Goal: Task Accomplishment & Management: Complete application form

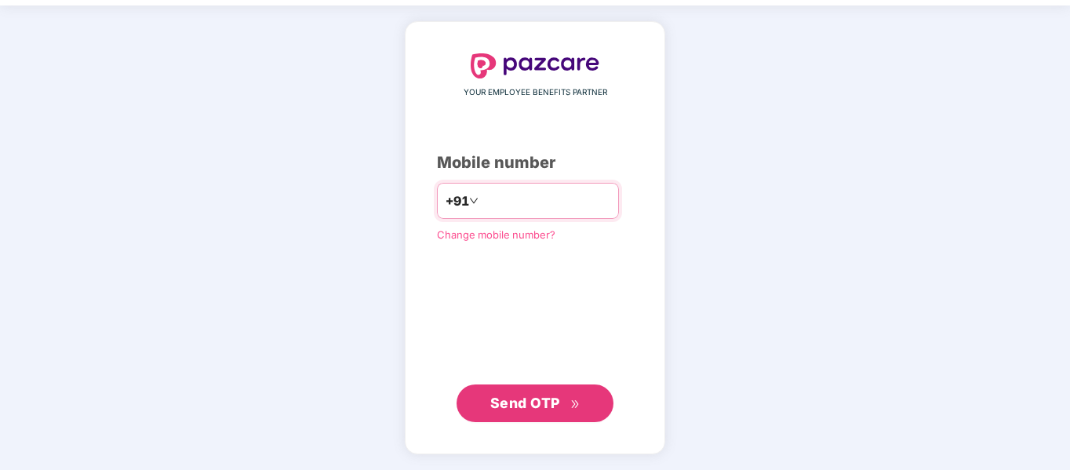
type input "**********"
click at [530, 395] on span "Send OTP" at bounding box center [525, 403] width 70 height 16
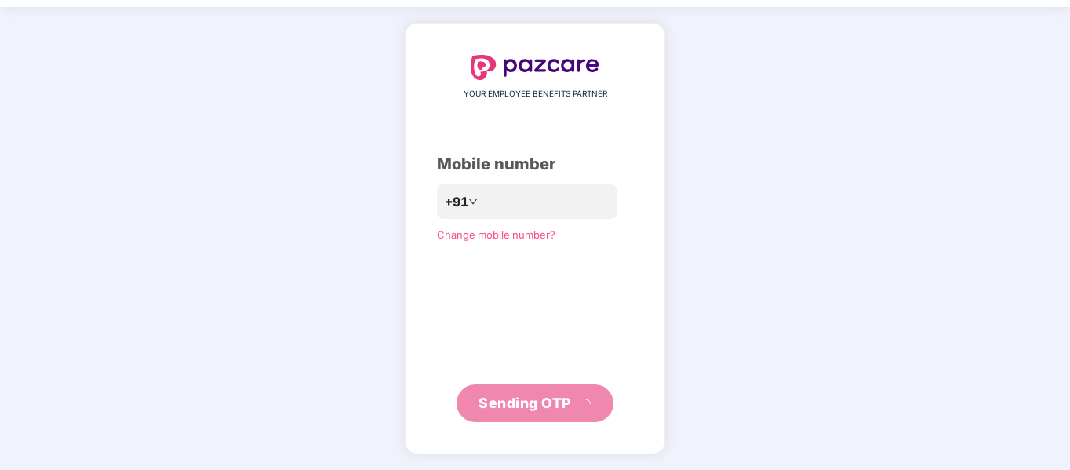
scroll to position [42, 0]
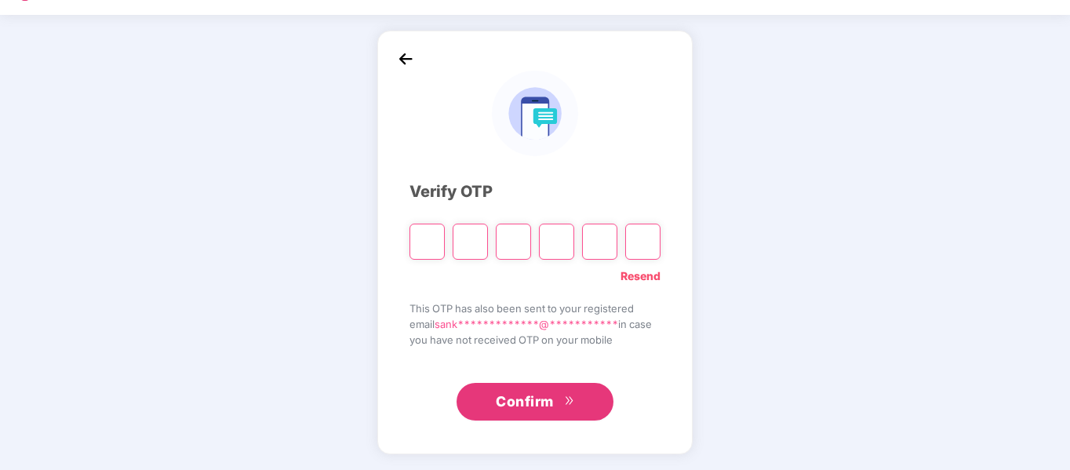
type input "*"
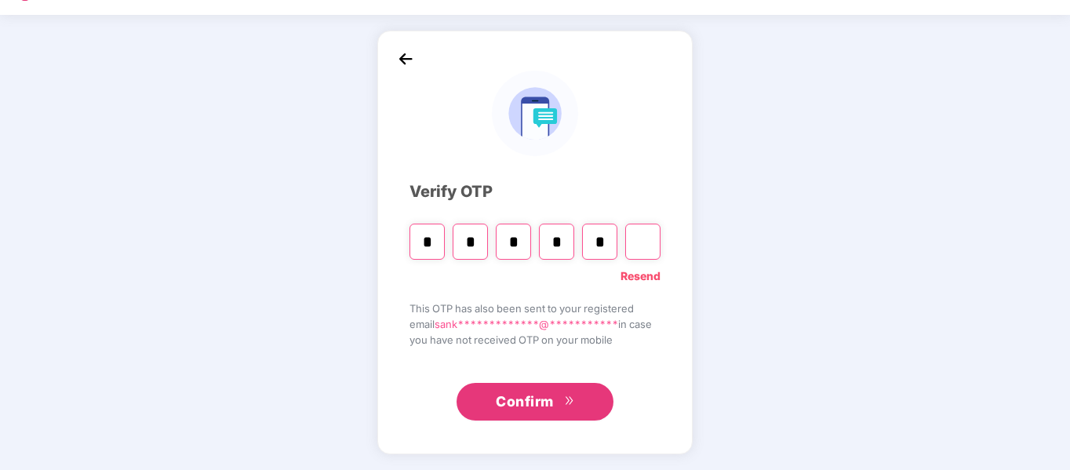
type input "*"
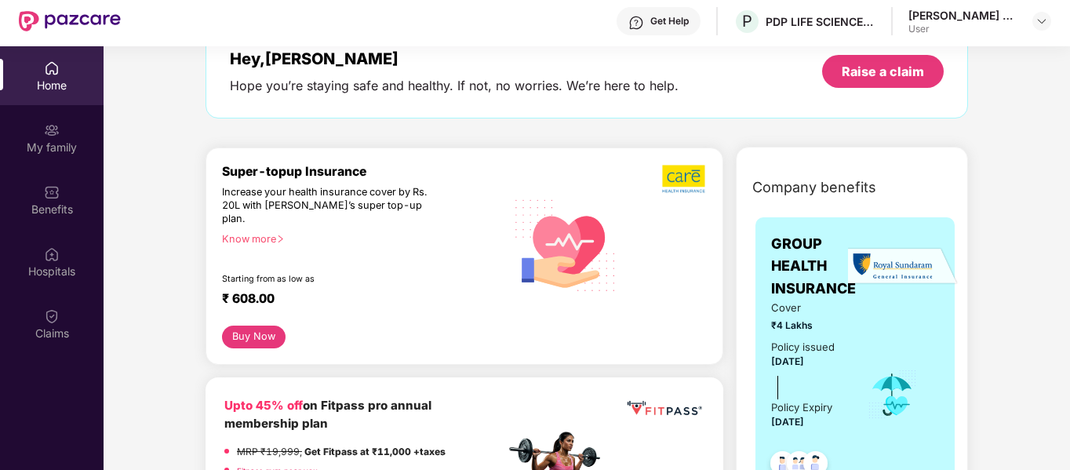
scroll to position [78, 0]
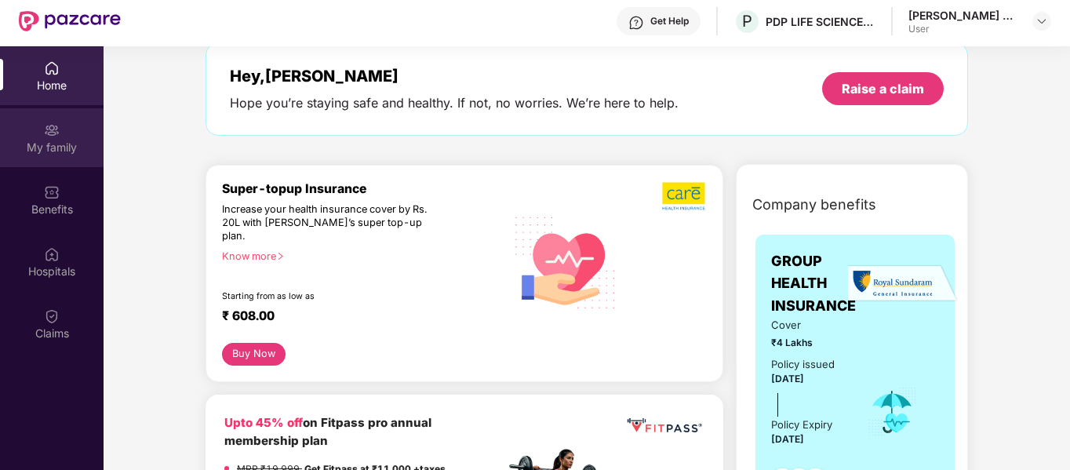
click at [57, 144] on div "My family" at bounding box center [52, 148] width 104 height 16
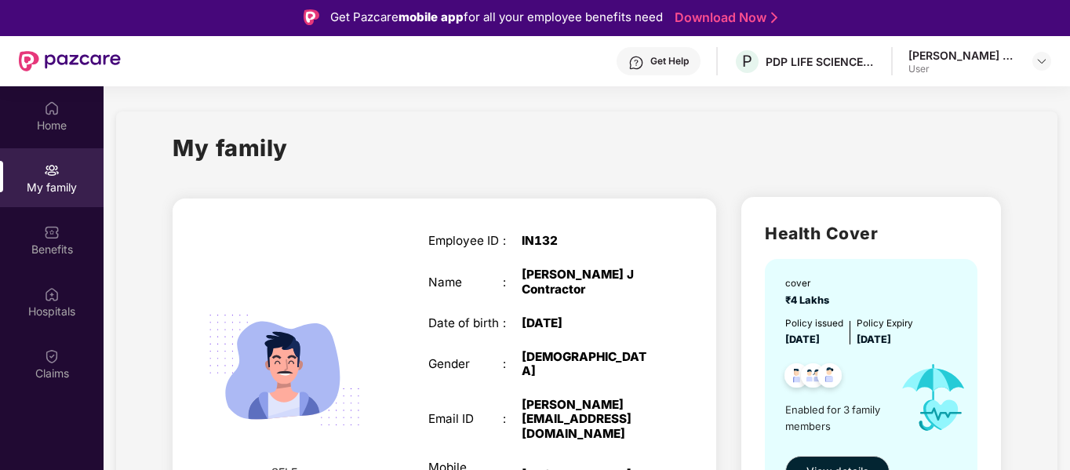
scroll to position [0, 0]
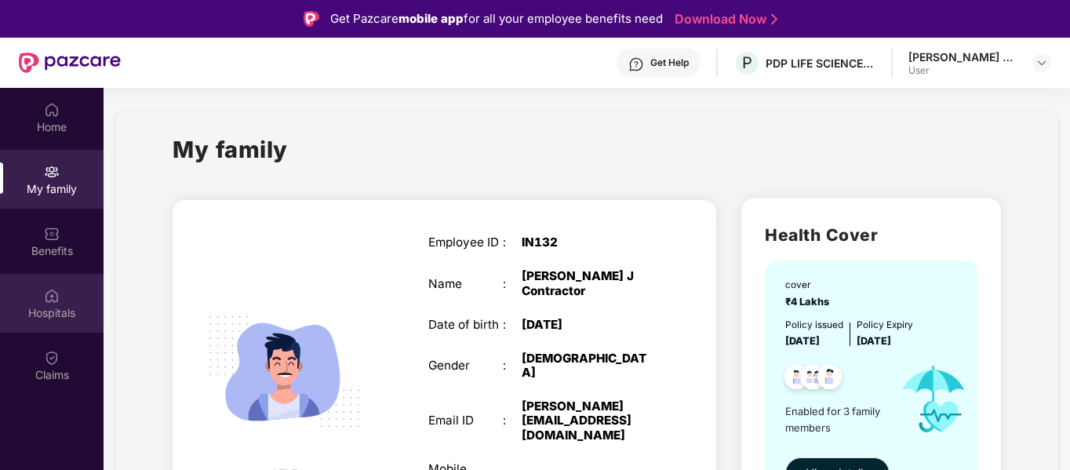
click at [51, 291] on img at bounding box center [52, 296] width 16 height 16
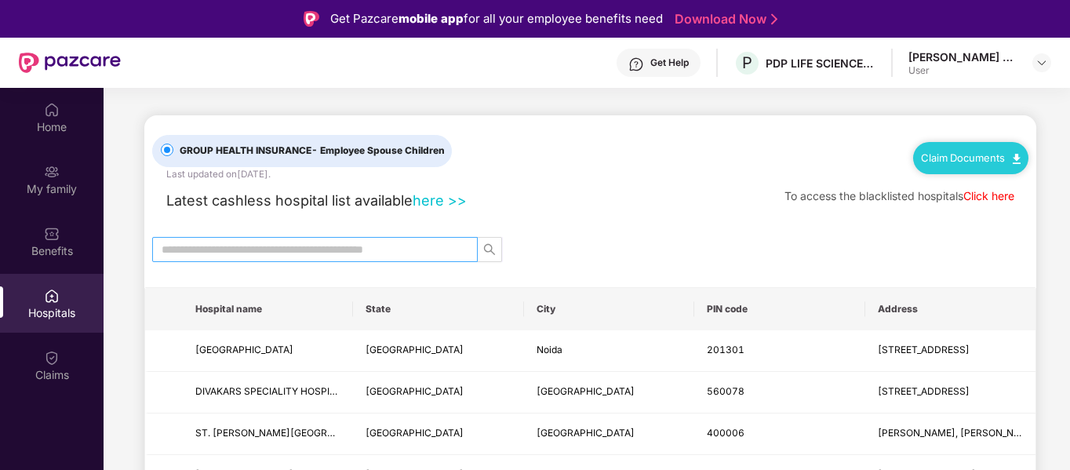
click at [406, 251] on input "text" at bounding box center [309, 249] width 294 height 17
click at [483, 249] on icon "search" at bounding box center [489, 249] width 13 height 13
click at [408, 246] on input "text" at bounding box center [309, 249] width 294 height 17
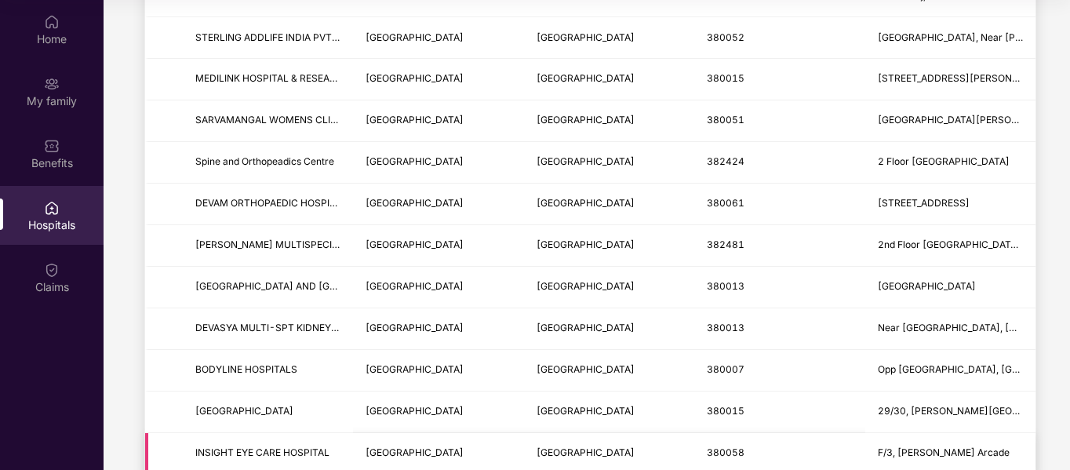
scroll to position [1948, 0]
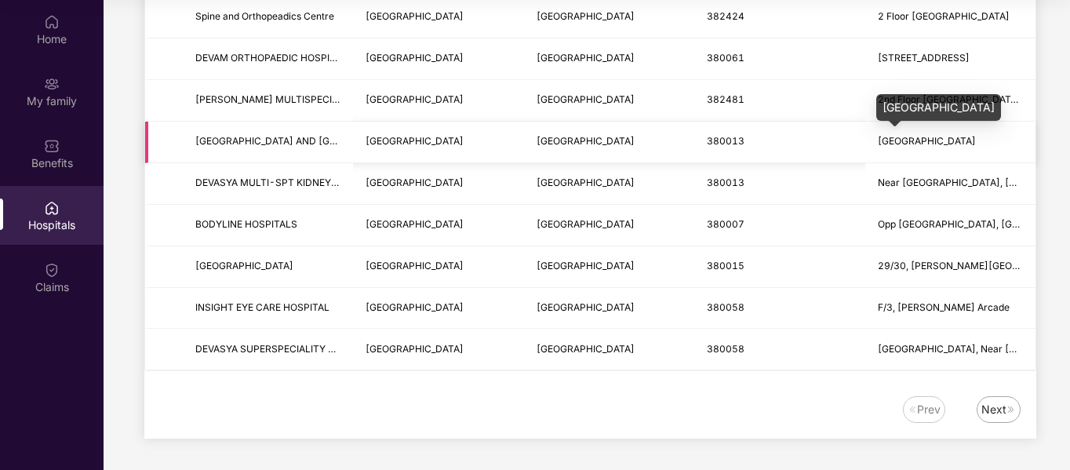
type input "*********"
click at [912, 144] on span "[GEOGRAPHIC_DATA]" at bounding box center [927, 141] width 98 height 12
click at [914, 137] on span "[GEOGRAPHIC_DATA]" at bounding box center [927, 141] width 98 height 12
click at [298, 144] on span "[GEOGRAPHIC_DATA] AND [GEOGRAPHIC_DATA]" at bounding box center [305, 141] width 221 height 12
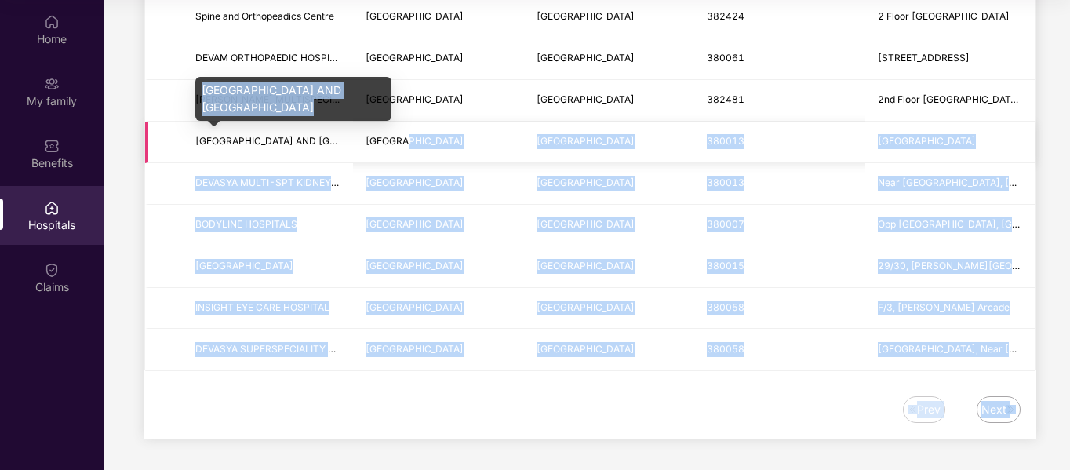
drag, startPoint x: 294, startPoint y: 131, endPoint x: 517, endPoint y: 136, distance: 222.8
click at [486, 139] on body "Get Pazcare mobile app for all your employee benefits need Download Now Get Hel…" at bounding box center [535, 147] width 1070 height 470
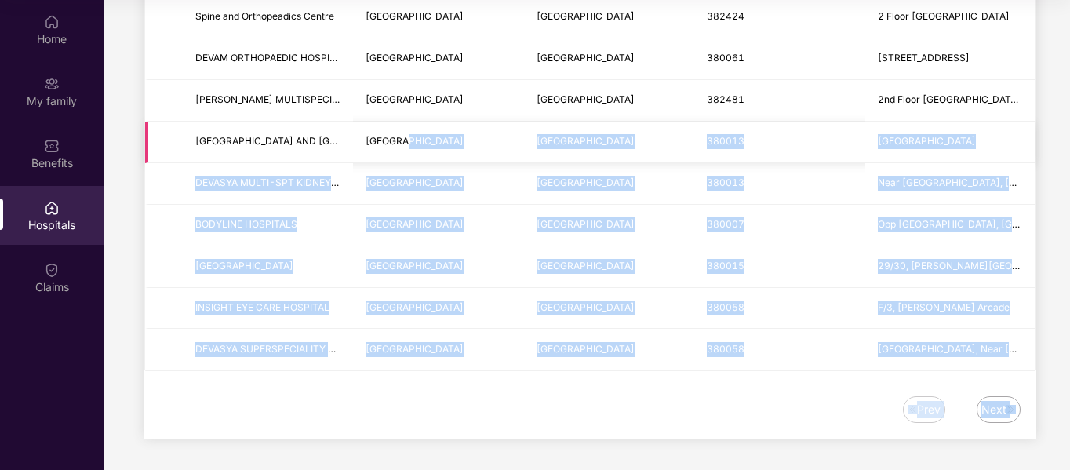
click at [530, 136] on td "[GEOGRAPHIC_DATA]" at bounding box center [609, 143] width 170 height 42
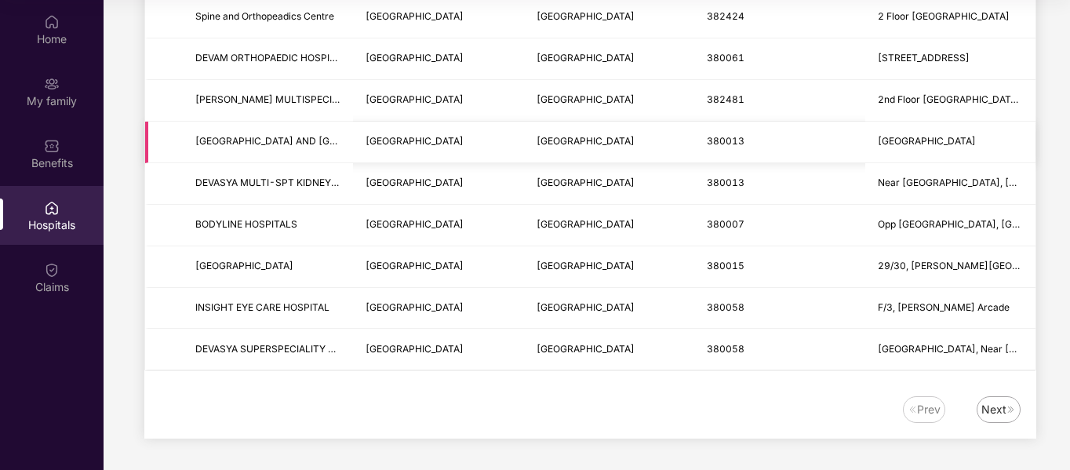
click at [332, 147] on span "[GEOGRAPHIC_DATA] AND [GEOGRAPHIC_DATA]" at bounding box center [267, 141] width 145 height 15
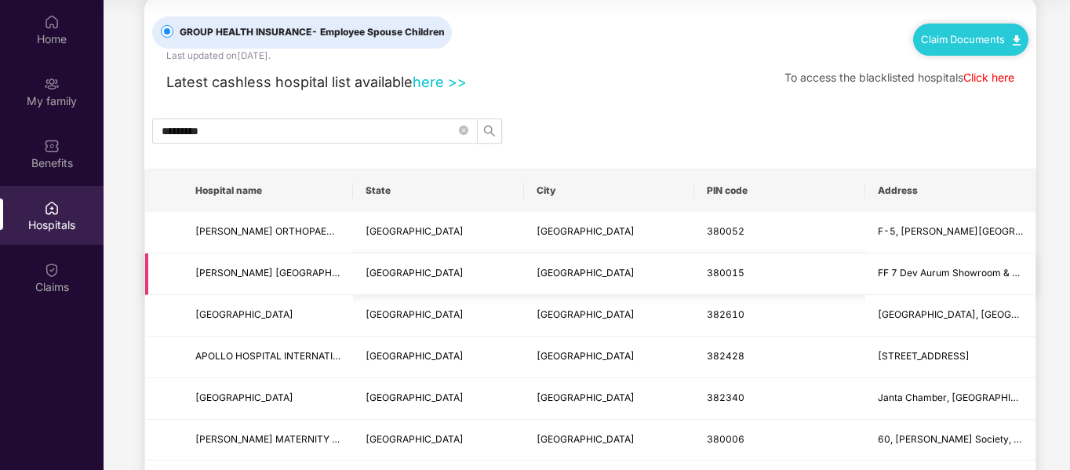
scroll to position [0, 0]
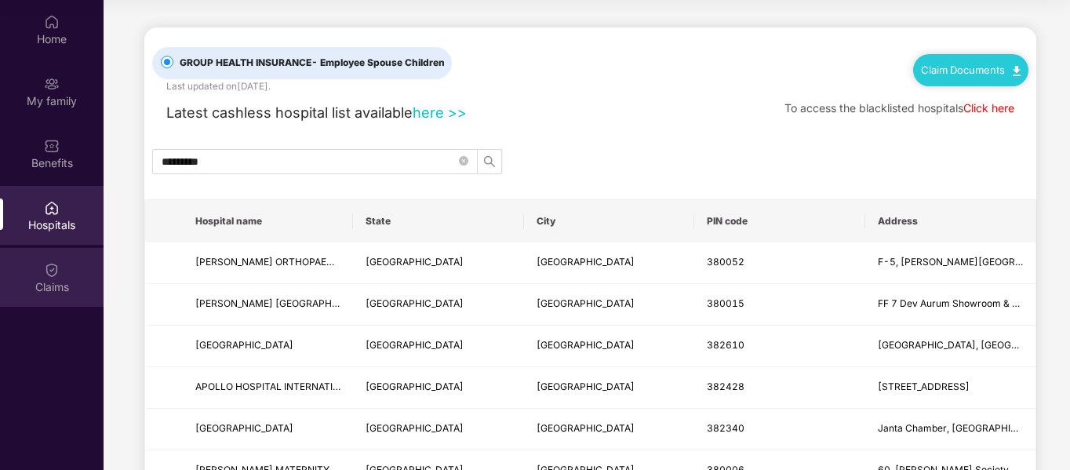
click at [58, 284] on div "Claims" at bounding box center [52, 287] width 104 height 16
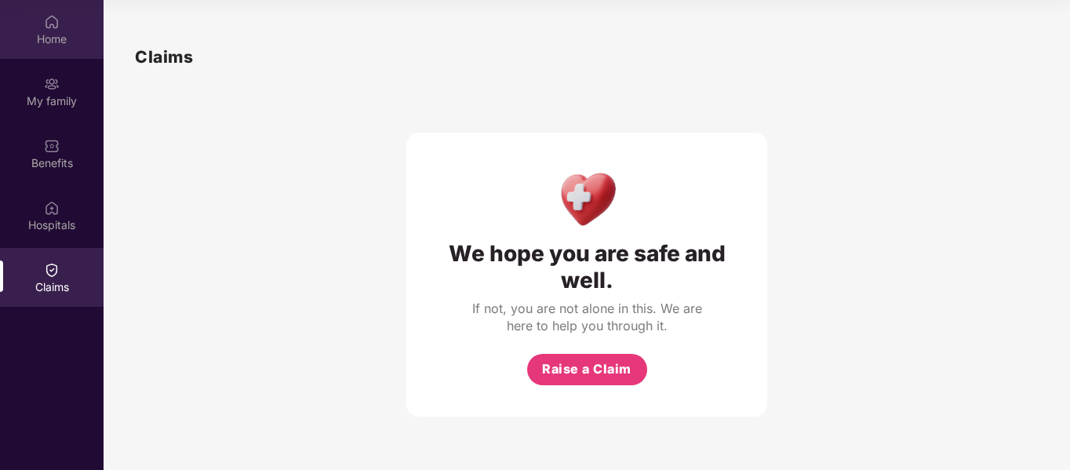
click at [49, 38] on div "Home" at bounding box center [52, 39] width 104 height 16
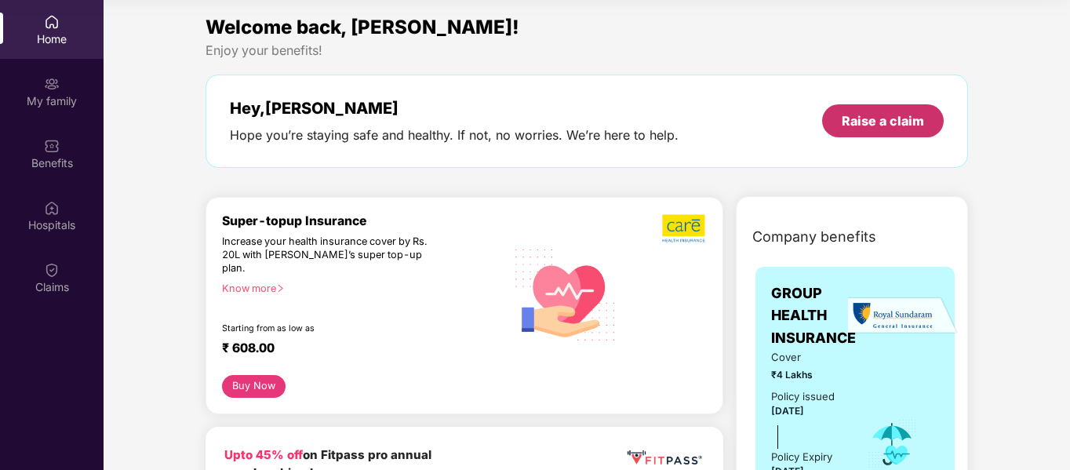
click at [889, 113] on div "Raise a claim" at bounding box center [883, 120] width 82 height 17
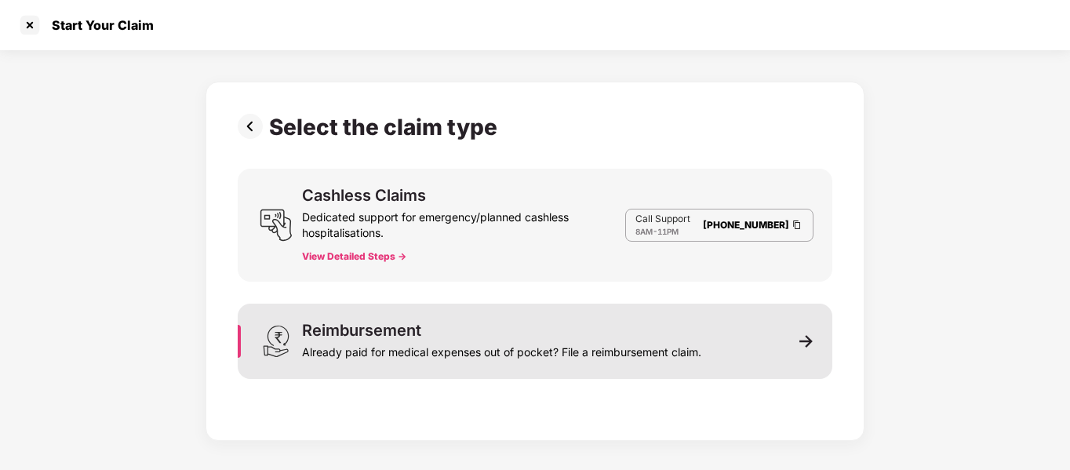
click at [744, 339] on div "Reimbursement Already paid for medical expenses out of pocket? File a reimburse…" at bounding box center [535, 341] width 595 height 75
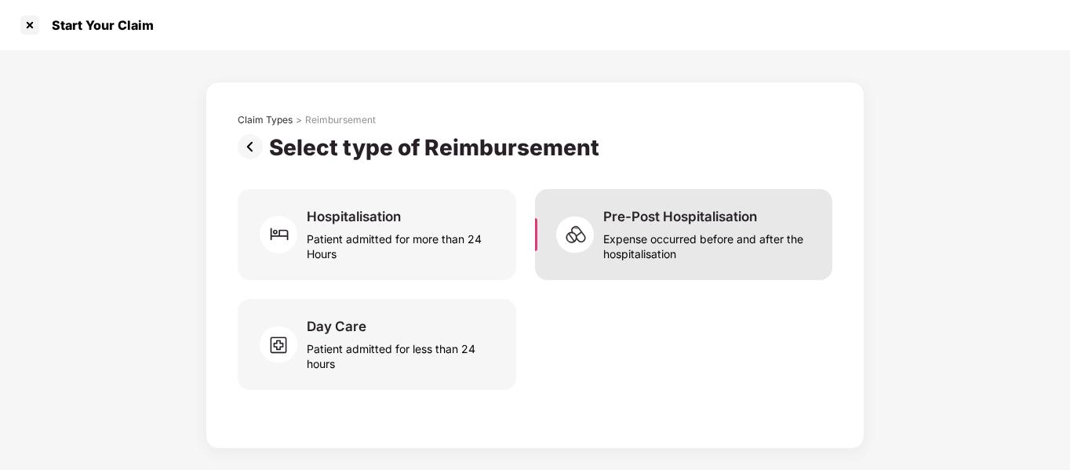
click at [638, 245] on div "Expense occurred before and after the hospitalisation" at bounding box center [708, 243] width 210 height 36
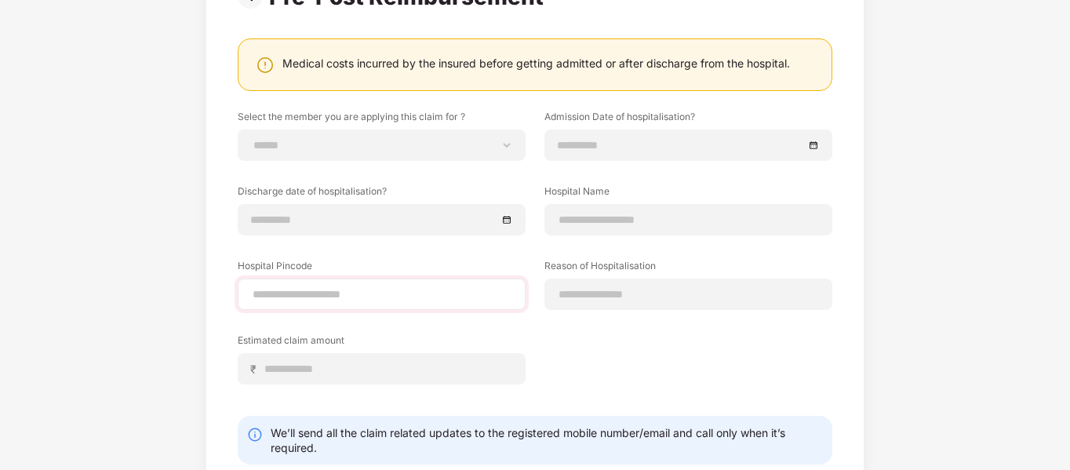
scroll to position [157, 0]
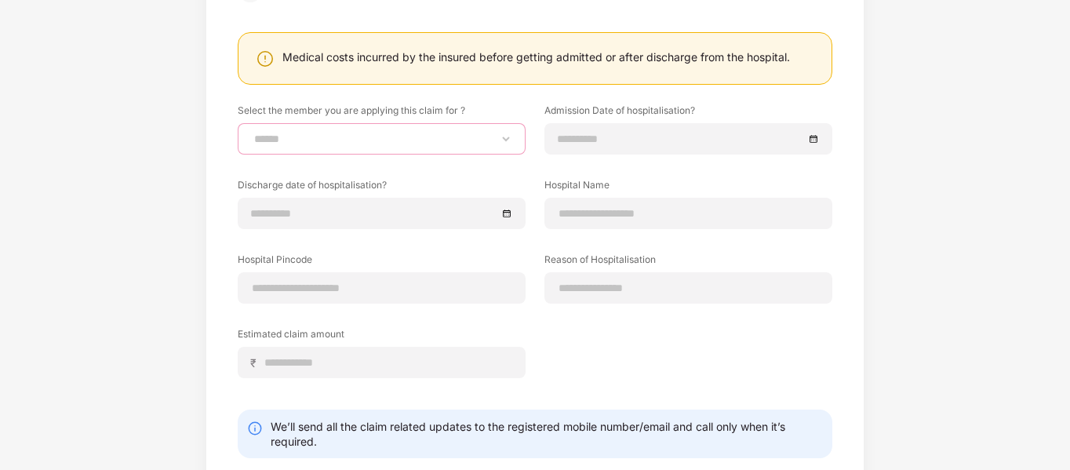
click at [365, 140] on select "**********" at bounding box center [381, 139] width 261 height 13
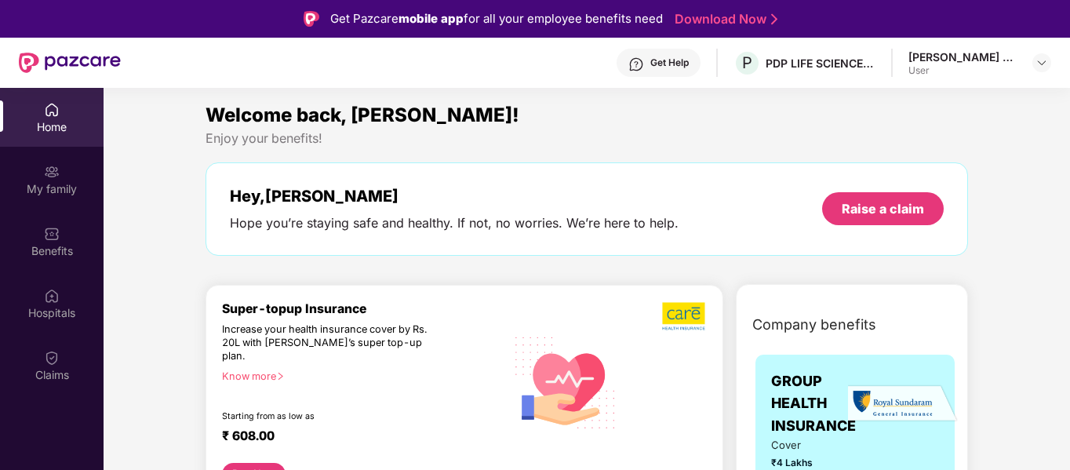
click at [947, 56] on div "[PERSON_NAME] J Contractor" at bounding box center [963, 56] width 110 height 15
click at [1039, 61] on img at bounding box center [1041, 62] width 13 height 13
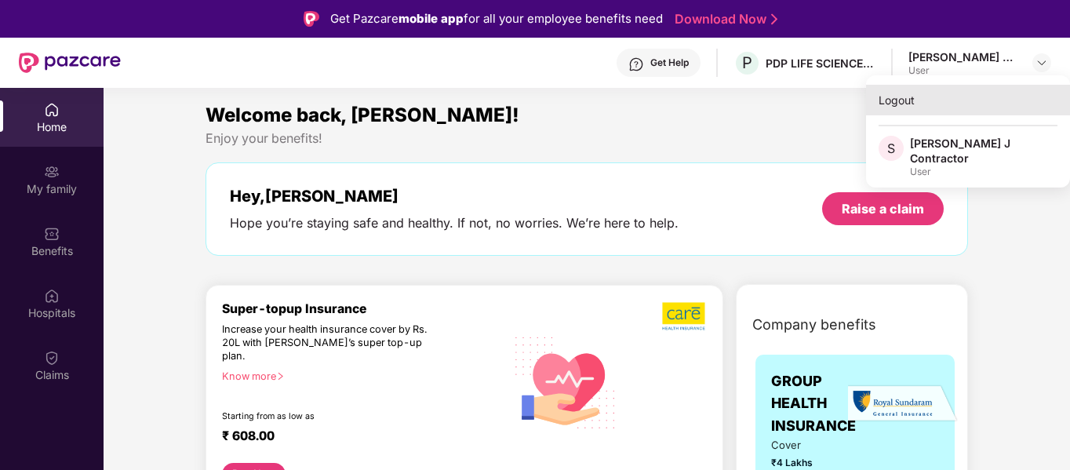
click at [903, 101] on div "Logout" at bounding box center [968, 100] width 204 height 31
